Goal: Information Seeking & Learning: Check status

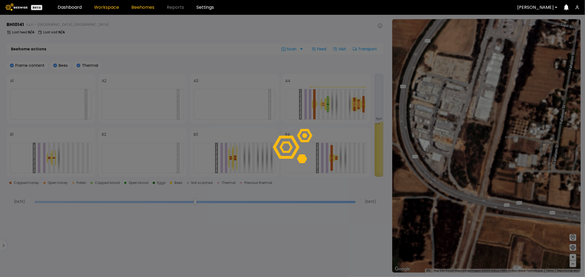
click at [108, 8] on link "Workspace" at bounding box center [106, 7] width 25 height 4
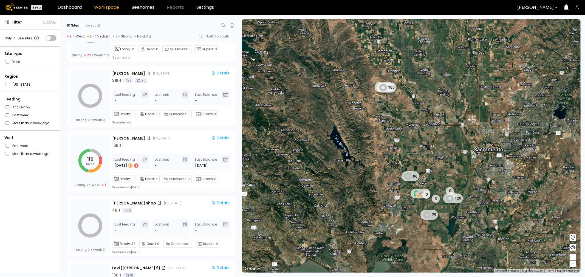
scroll to position [183, 0]
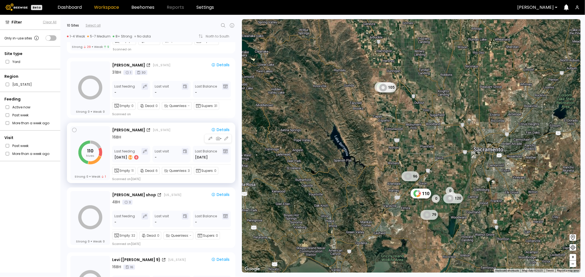
click at [168, 144] on div "Nunes California Details 16 BH Last feeding Aug 26 54 6 Last visit - Last Balan…" at bounding box center [172, 153] width 120 height 55
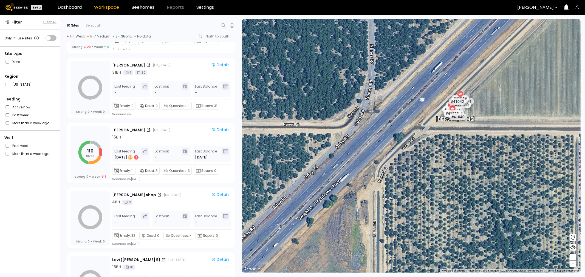
drag, startPoint x: 491, startPoint y: 90, endPoint x: 480, endPoint y: 106, distance: 19.8
click at [480, 106] on div "Nunes # 41073 # 41104 # 40069 # 40113 # 40702 # 40203 # 40736 # 40190 # 40306 #…" at bounding box center [411, 146] width 339 height 254
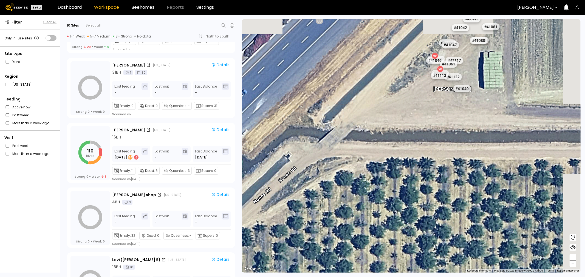
drag, startPoint x: 486, startPoint y: 56, endPoint x: 443, endPoint y: 157, distance: 109.6
click at [443, 157] on div "Nunes # 41073 # 41104 # 40069 # 40113 # 40702 # 40203 # 40736 # 40190 # 40306 #…" at bounding box center [411, 146] width 339 height 254
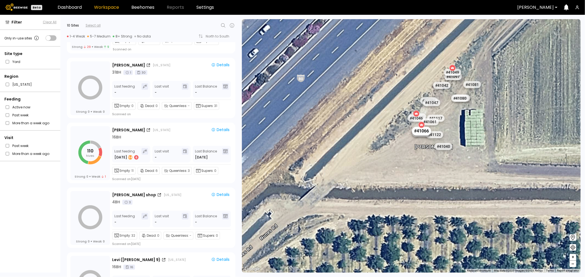
click at [423, 131] on div "# 41066" at bounding box center [421, 131] width 19 height 9
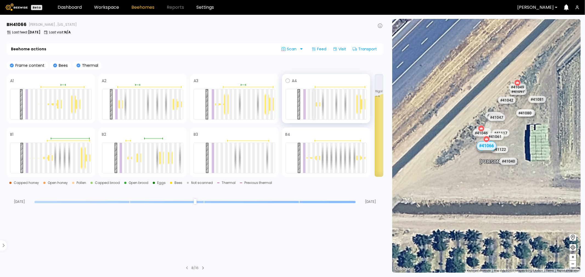
click at [313, 105] on div at bounding box center [314, 104] width 2 height 30
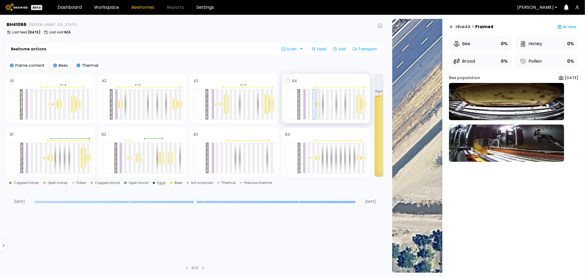
click at [317, 105] on div at bounding box center [318, 104] width 2 height 30
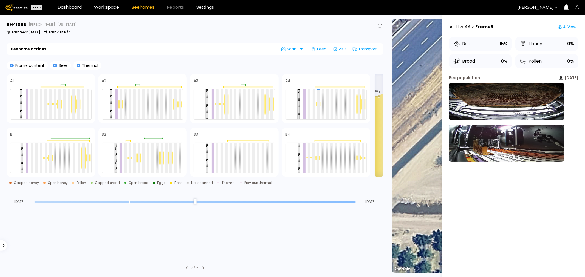
click at [452, 29] on div "Hive 4 A > Frame 5" at bounding box center [471, 26] width 44 height 11
click at [452, 28] on icon at bounding box center [451, 27] width 4 height 4
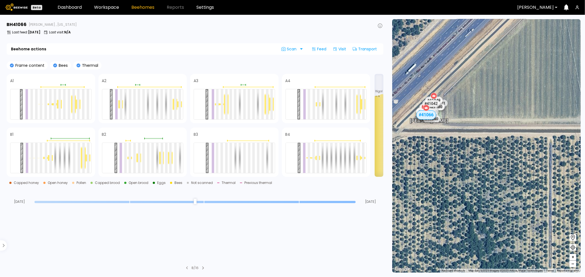
click at [138, 7] on link "Beehomes" at bounding box center [142, 7] width 23 height 4
click at [110, 9] on link "Workspace" at bounding box center [106, 7] width 25 height 4
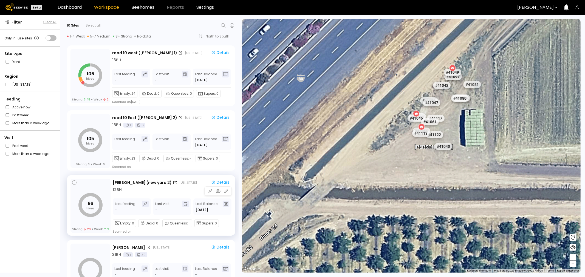
click at [166, 188] on div "12 BH" at bounding box center [172, 190] width 119 height 6
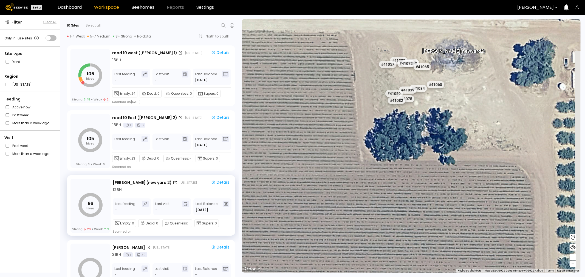
drag, startPoint x: 396, startPoint y: 117, endPoint x: 380, endPoint y: 183, distance: 67.8
click at [380, 183] on div "# 41073 # 41104 # 40069 # 40113 # 40702 # 40203 # 40736 # 40190 # 40306 # 41140…" at bounding box center [411, 146] width 339 height 254
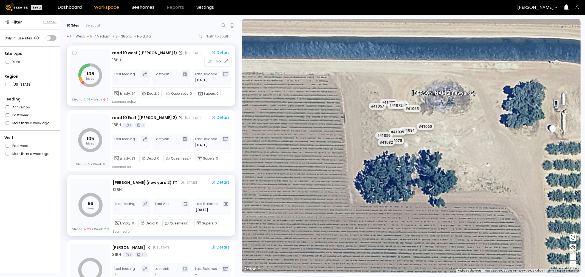
click at [117, 66] on div "road 10 west (Dixon 1) California Details 16 BH Last feeding - Last visit - Las…" at bounding box center [172, 76] width 120 height 55
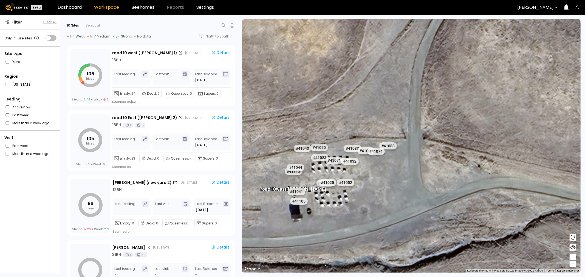
drag, startPoint x: 321, startPoint y: 136, endPoint x: 347, endPoint y: 117, distance: 32.0
click at [347, 117] on div "# 41073 # 41104 # 40069 # 40113 # 40702 # 40203 # 40736 # 40190 # 40306 # 41140…" at bounding box center [411, 146] width 339 height 254
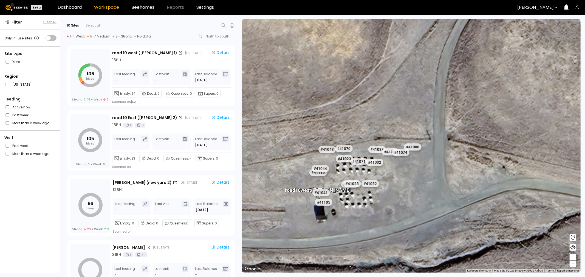
drag, startPoint x: 348, startPoint y: 120, endPoint x: 370, endPoint y: 121, distance: 22.5
click at [370, 121] on div "# 41073 # 41104 # 40069 # 40113 # 40702 # 40203 # 40736 # 40190 # 40306 # 41140…" at bounding box center [411, 146] width 339 height 254
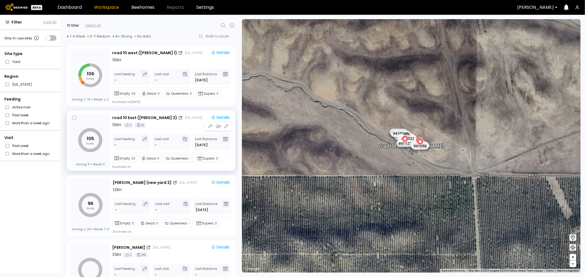
click at [166, 127] on div "16 BH 1 6" at bounding box center [172, 125] width 120 height 6
click at [416, 146] on div "# 41058" at bounding box center [419, 146] width 19 height 9
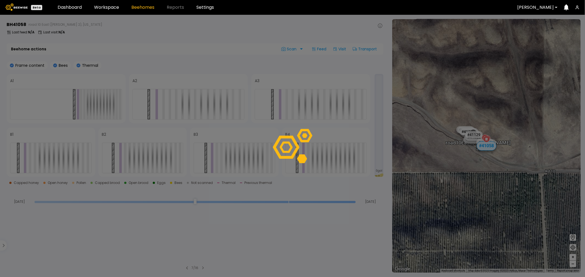
click at [111, 10] on header "Beta Dashboard Workspace Beehomes Reports Settings [PERSON_NAME]" at bounding box center [292, 7] width 585 height 15
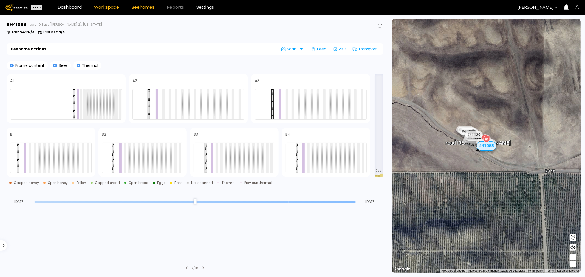
click at [111, 8] on link "Workspace" at bounding box center [106, 7] width 25 height 4
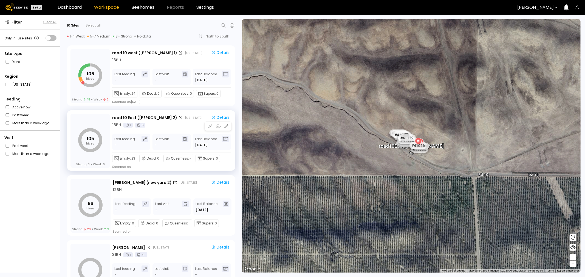
click at [221, 117] on div "Details" at bounding box center [220, 117] width 18 height 5
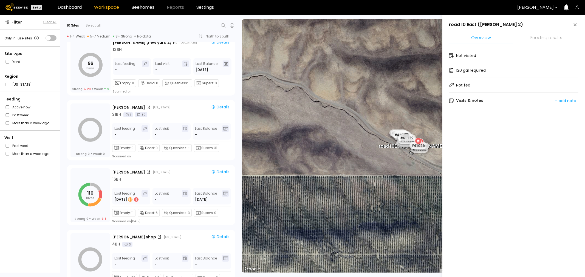
scroll to position [152, 0]
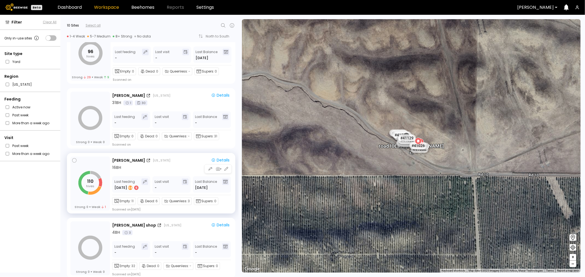
click at [139, 166] on div "16 BH" at bounding box center [172, 168] width 120 height 6
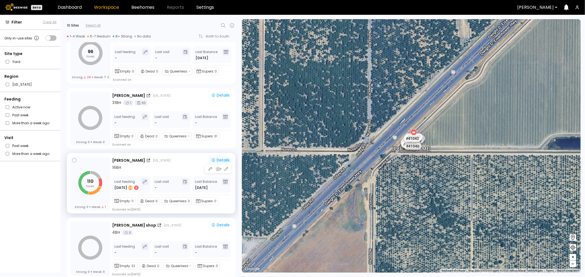
click at [216, 160] on div "Details" at bounding box center [220, 160] width 18 height 5
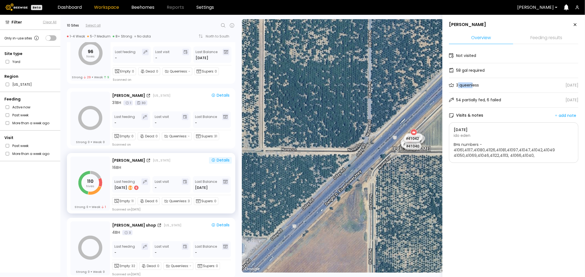
drag, startPoint x: 458, startPoint y: 86, endPoint x: 496, endPoint y: 86, distance: 38.4
click at [496, 86] on div "3 queenless [DATE]" at bounding box center [513, 85] width 129 height 15
click at [469, 84] on div "3 queenless" at bounding box center [467, 86] width 23 height 6
click at [521, 86] on div "3 queenless [DATE]" at bounding box center [513, 85] width 129 height 15
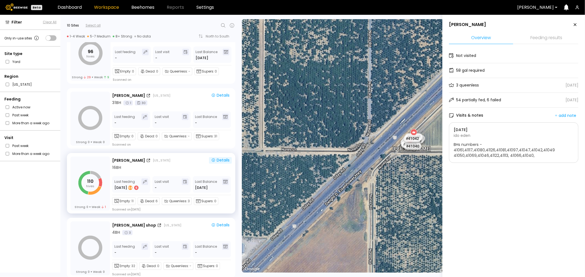
click at [499, 84] on div "3 queenless [DATE]" at bounding box center [513, 85] width 129 height 15
click at [498, 85] on div "3 queenless [DATE]" at bounding box center [513, 85] width 129 height 15
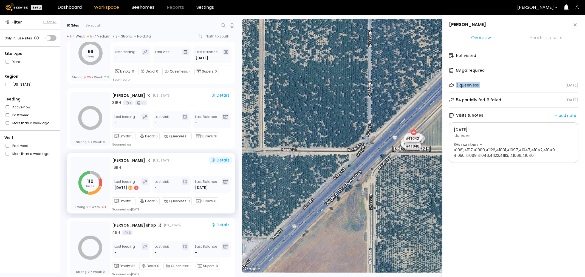
click at [475, 83] on div "3 queenless" at bounding box center [467, 86] width 23 height 6
drag, startPoint x: 454, startPoint y: 85, endPoint x: 481, endPoint y: 82, distance: 27.4
click at [481, 82] on div "3 queenless [DATE]" at bounding box center [513, 85] width 129 height 15
click at [484, 81] on div "3 queenless [DATE]" at bounding box center [513, 85] width 129 height 15
click at [467, 84] on div "3 queenless" at bounding box center [467, 86] width 23 height 6
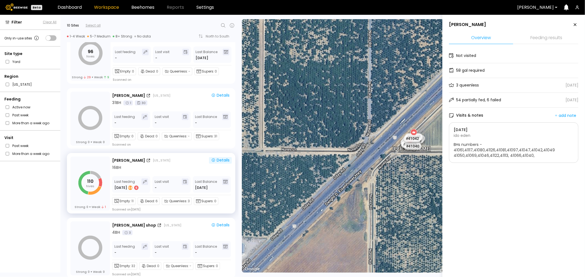
click at [467, 84] on div "3 queenless" at bounding box center [467, 86] width 23 height 6
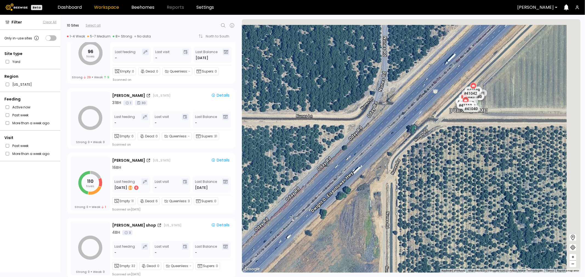
drag, startPoint x: 355, startPoint y: 158, endPoint x: 241, endPoint y: 182, distance: 117.0
click at [241, 182] on div "← Move left → Move right ↑ Move up ↓ Move down + Zoom in - Zoom out Home Jump l…" at bounding box center [412, 146] width 346 height 263
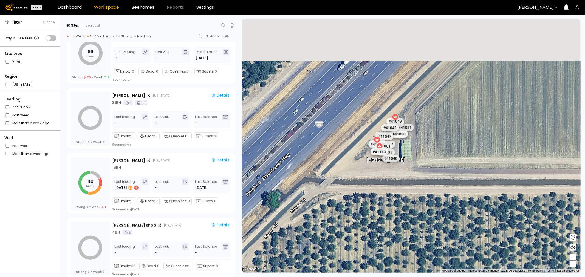
drag, startPoint x: 422, startPoint y: 117, endPoint x: 398, endPoint y: 169, distance: 57.2
click at [398, 169] on div "# 41073 # 41104 # 40069 # 40113 # 40200 # 41140 # 40203 # 40306 # 40190 # 40714…" at bounding box center [411, 146] width 339 height 254
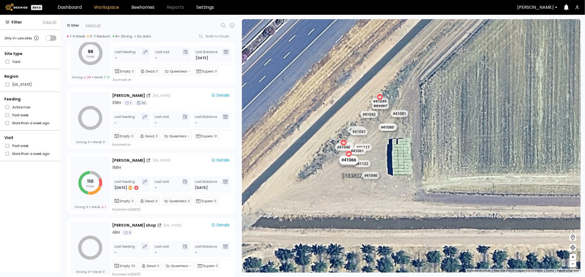
click at [352, 159] on div "# 41066" at bounding box center [348, 160] width 19 height 9
